Goal: Transaction & Acquisition: Purchase product/service

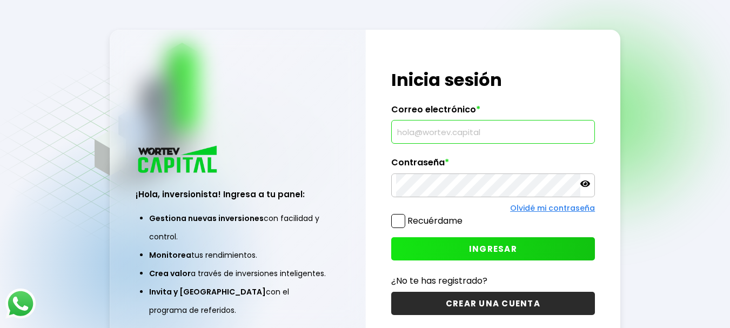
click at [443, 135] on input "text" at bounding box center [493, 132] width 195 height 23
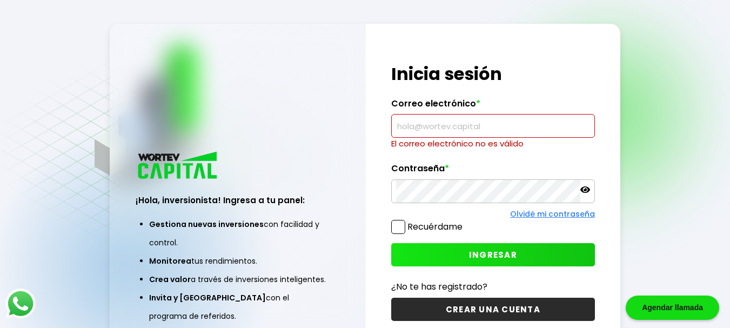
paste input "[EMAIL_ADDRESS][DOMAIN_NAME]"
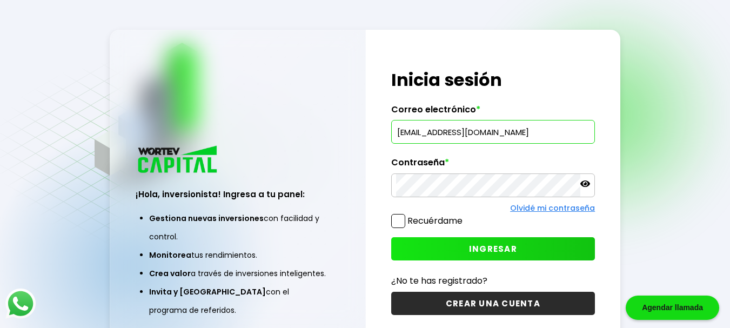
type input "[EMAIL_ADDRESS][DOMAIN_NAME]"
click at [482, 245] on span "INGRESAR" at bounding box center [493, 248] width 48 height 11
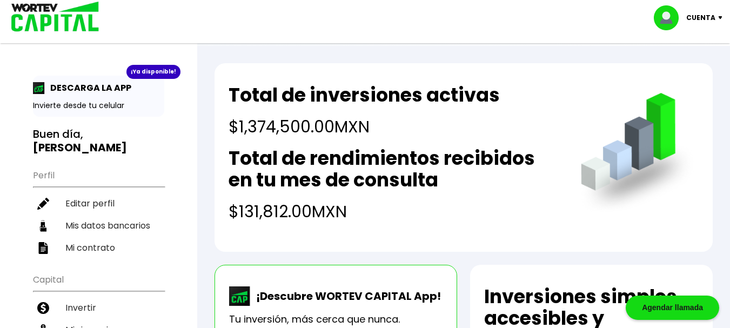
scroll to position [54, 0]
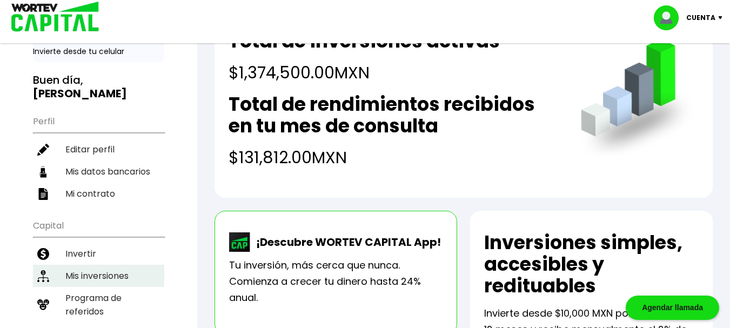
click at [89, 265] on li "Mis inversiones" at bounding box center [98, 276] width 131 height 22
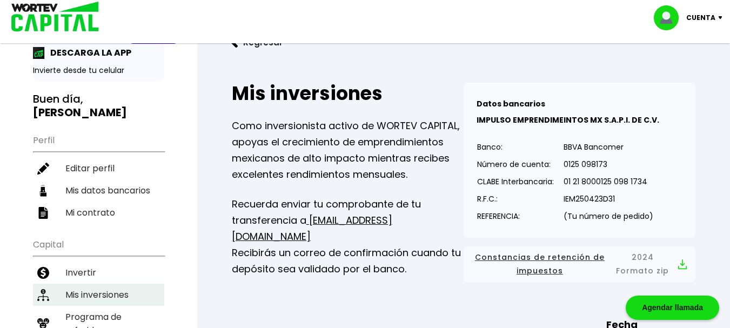
scroll to position [54, 0]
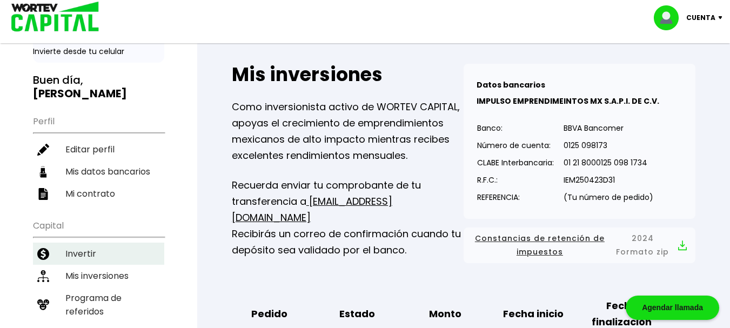
click at [78, 243] on li "Invertir" at bounding box center [98, 254] width 131 height 22
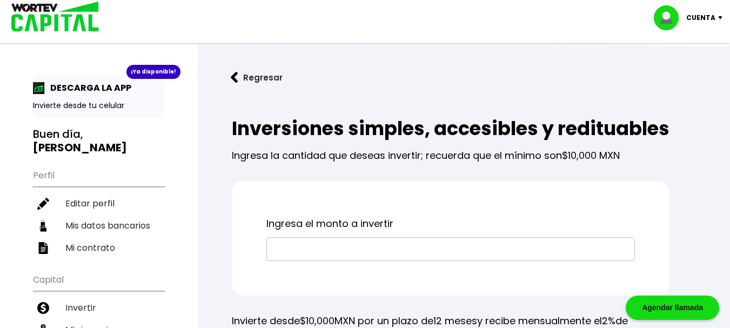
click at [366, 261] on input "text" at bounding box center [450, 249] width 359 height 23
type input "$187,500"
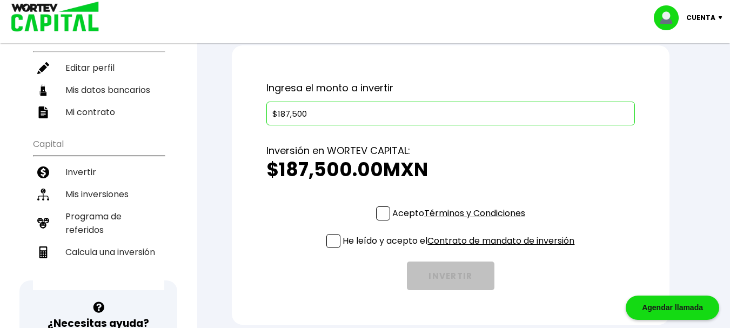
scroll to position [162, 0]
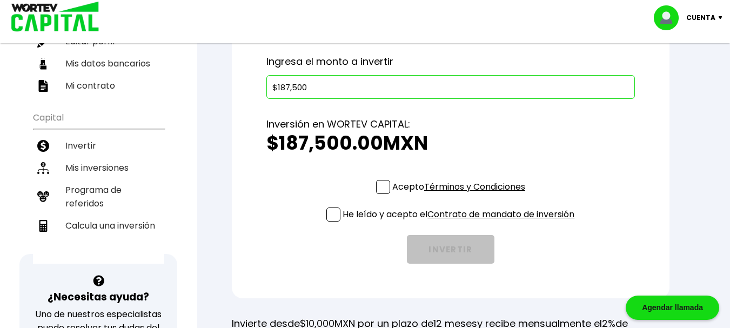
click at [383, 194] on span at bounding box center [383, 187] width 14 height 14
click at [461, 195] on input "Acepto Términos y Condiciones" at bounding box center [461, 195] width 0 height 0
click at [333, 222] on span at bounding box center [333, 215] width 14 height 14
click at [461, 223] on input "He leído y acepto el Contrato de mandato de inversión" at bounding box center [461, 223] width 0 height 0
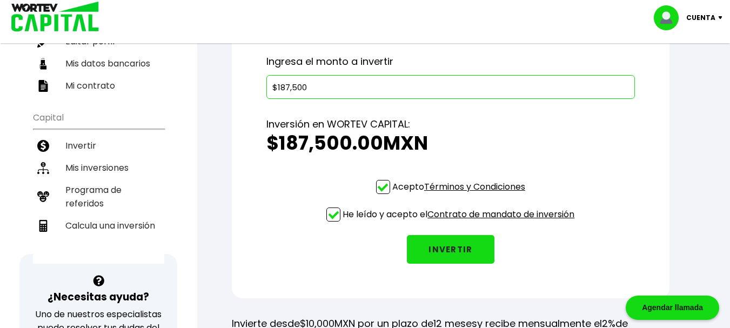
click at [447, 264] on button "INVERTIR" at bounding box center [451, 249] width 88 height 29
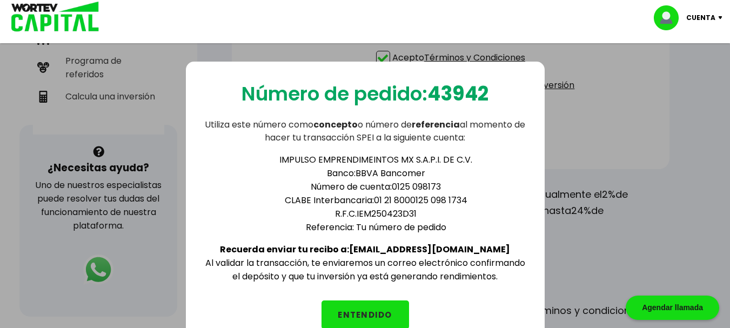
scroll to position [324, 0]
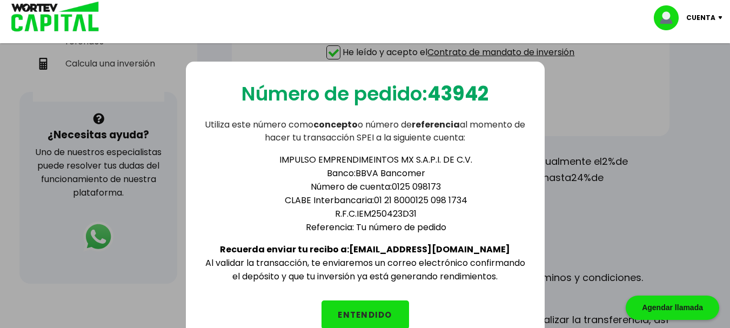
click at [357, 312] on button "ENTENDIDO" at bounding box center [366, 315] width 88 height 29
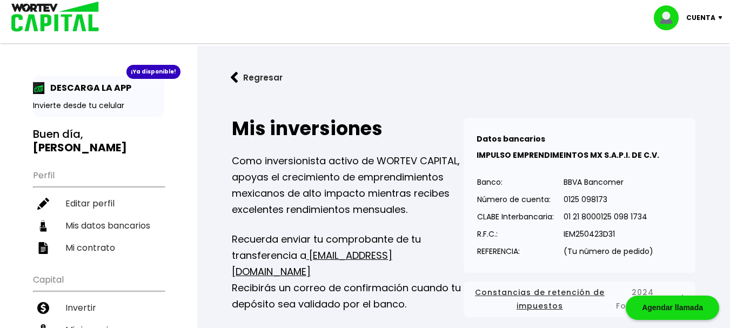
click at [709, 18] on p "Cuenta" at bounding box center [701, 18] width 29 height 16
click at [687, 75] on li "Cerrar sesión" at bounding box center [690, 72] width 86 height 22
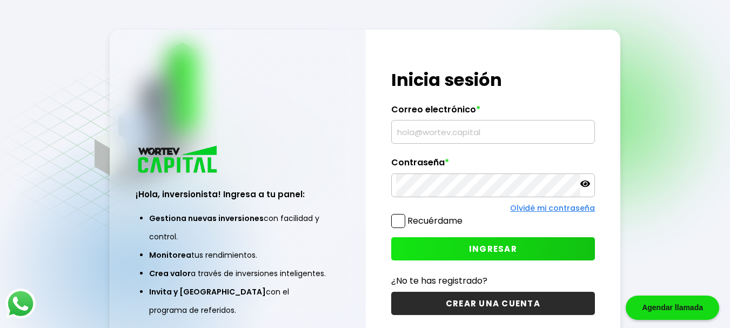
click at [418, 135] on input "text" at bounding box center [493, 132] width 195 height 23
paste input "[EMAIL_ADDRESS][DOMAIN_NAME]"
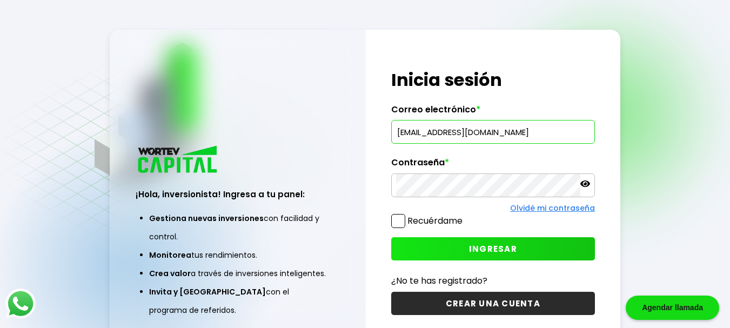
type input "[EMAIL_ADDRESS][DOMAIN_NAME]"
click at [495, 247] on span "INGRESAR" at bounding box center [493, 248] width 48 height 11
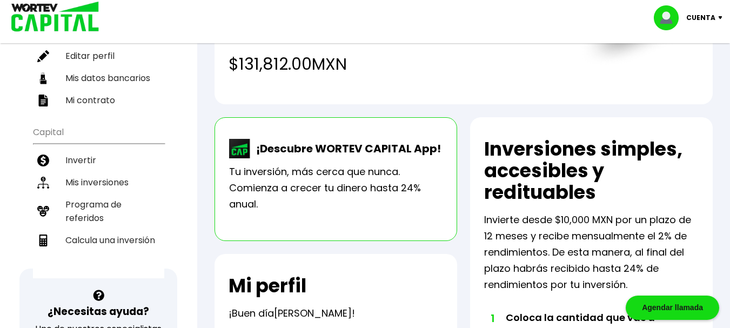
scroll to position [162, 0]
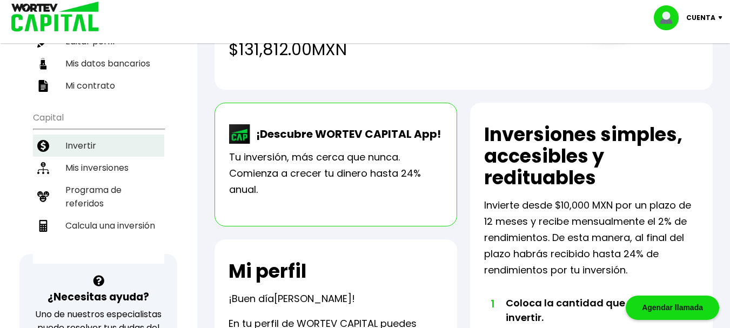
click at [85, 135] on li "Invertir" at bounding box center [98, 146] width 131 height 22
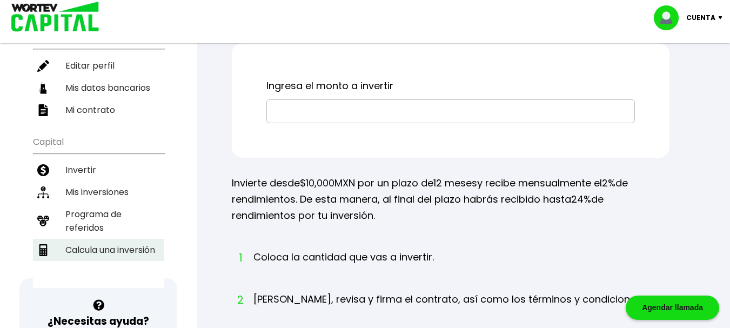
scroll to position [129, 0]
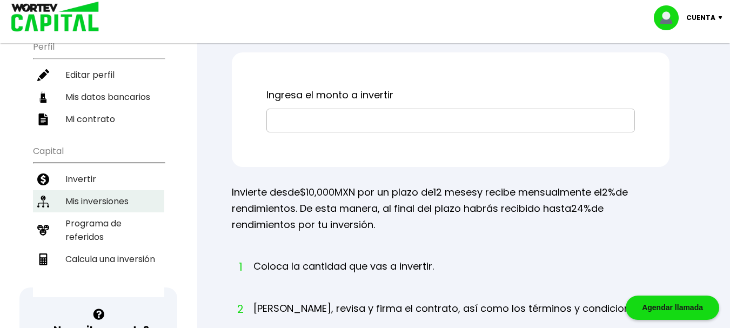
click at [109, 190] on li "Mis inversiones" at bounding box center [98, 201] width 131 height 22
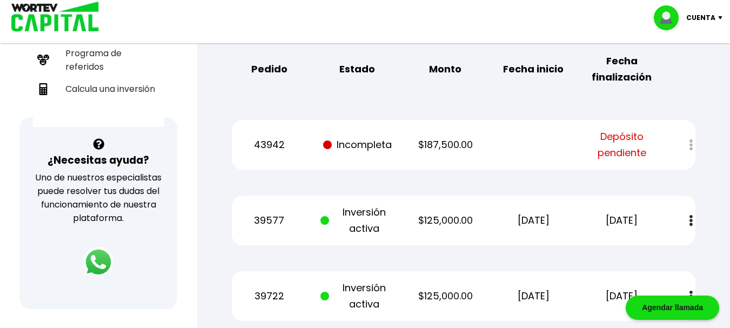
scroll to position [270, 0]
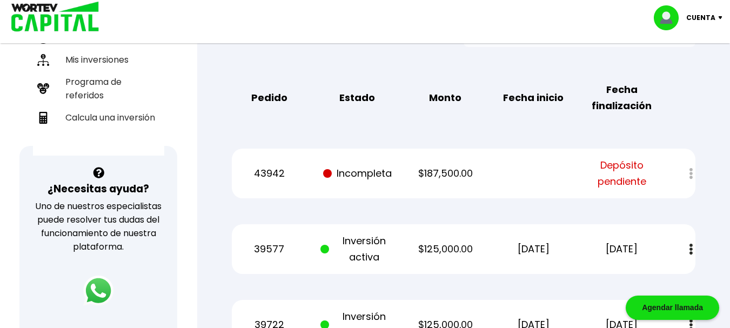
click at [615, 164] on span "Depósito pendiente" at bounding box center [622, 173] width 74 height 32
click at [342, 175] on p "Incompleta" at bounding box center [358, 173] width 74 height 16
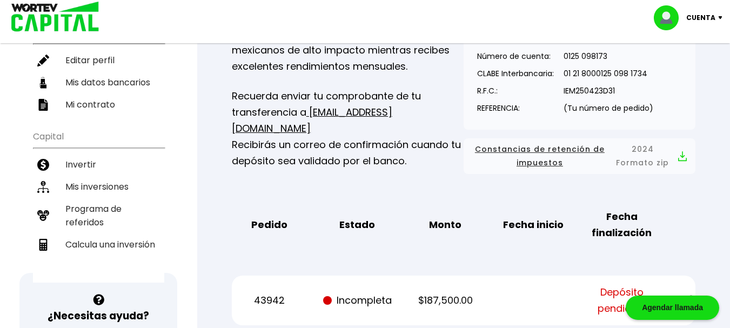
scroll to position [162, 0]
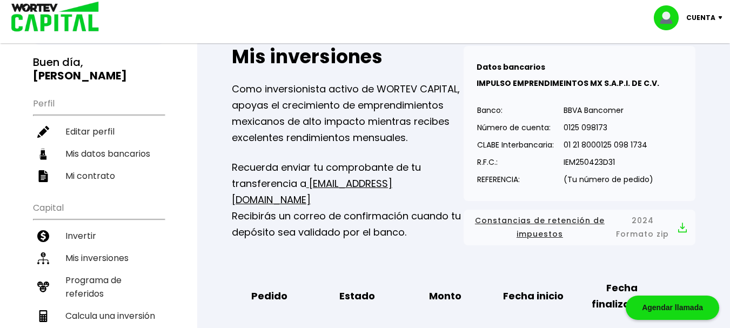
scroll to position [0, 0]
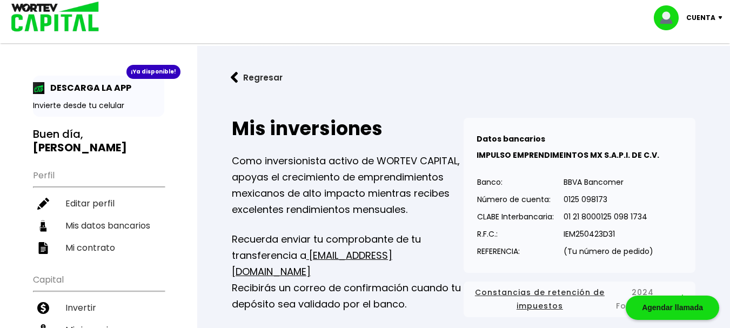
click at [704, 18] on p "Cuenta" at bounding box center [701, 18] width 29 height 16
click at [683, 71] on li "Cerrar sesión" at bounding box center [690, 72] width 86 height 22
